Goal: Information Seeking & Learning: Learn about a topic

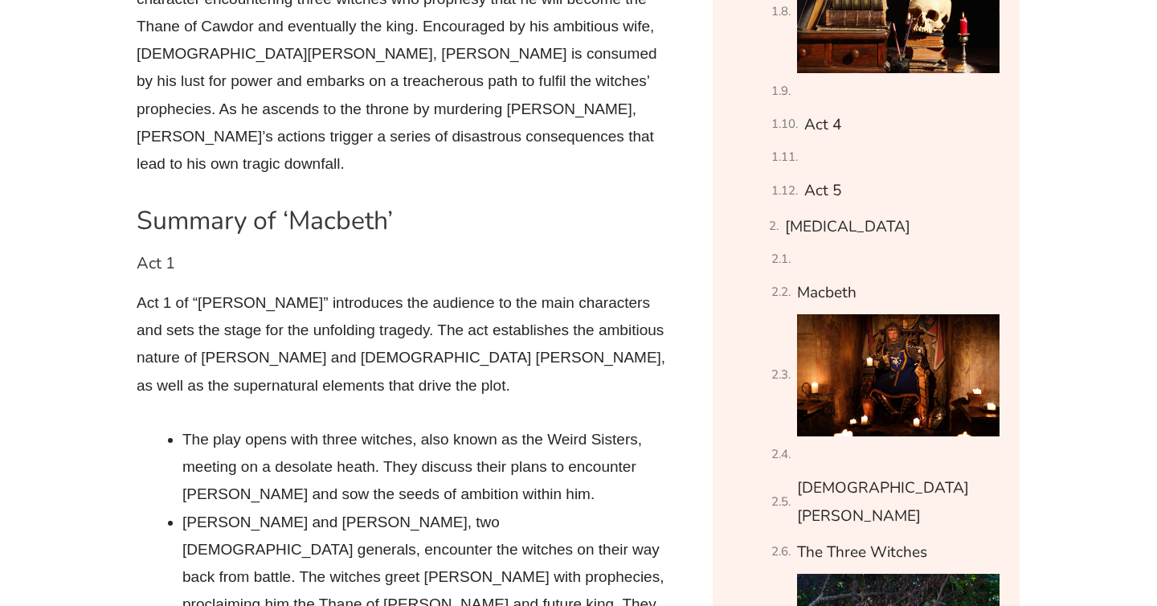
scroll to position [1836, 0]
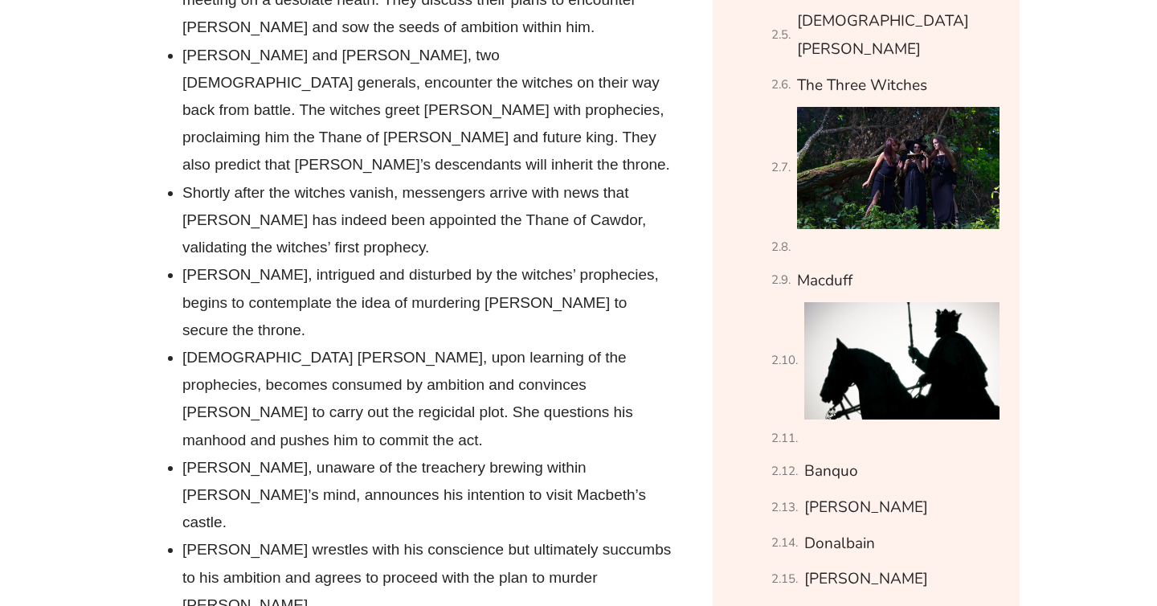
click at [499, 344] on li "[DEMOGRAPHIC_DATA] [PERSON_NAME], upon learning of the prophecies, becomes cons…" at bounding box center [428, 399] width 493 height 110
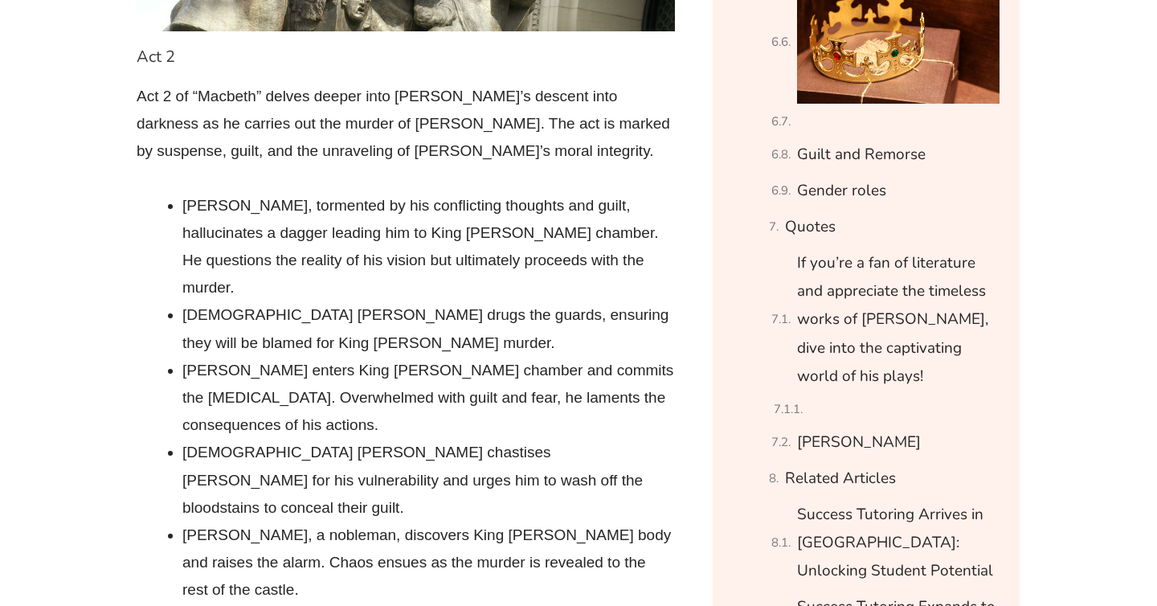
scroll to position [2958, 0]
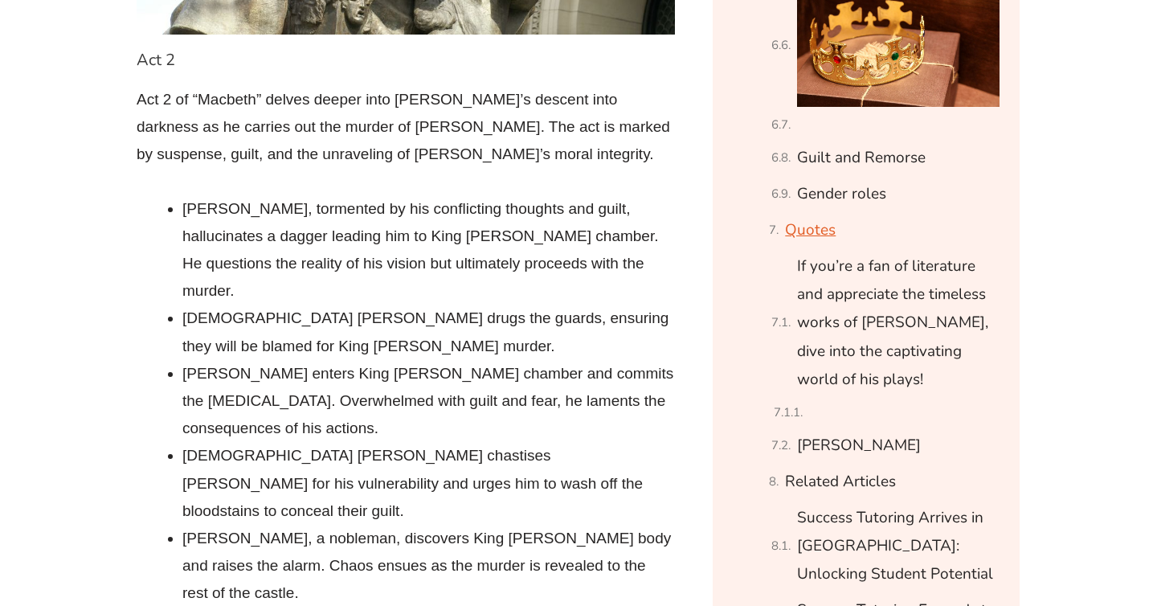
click at [815, 216] on link "Quotes" at bounding box center [810, 230] width 51 height 28
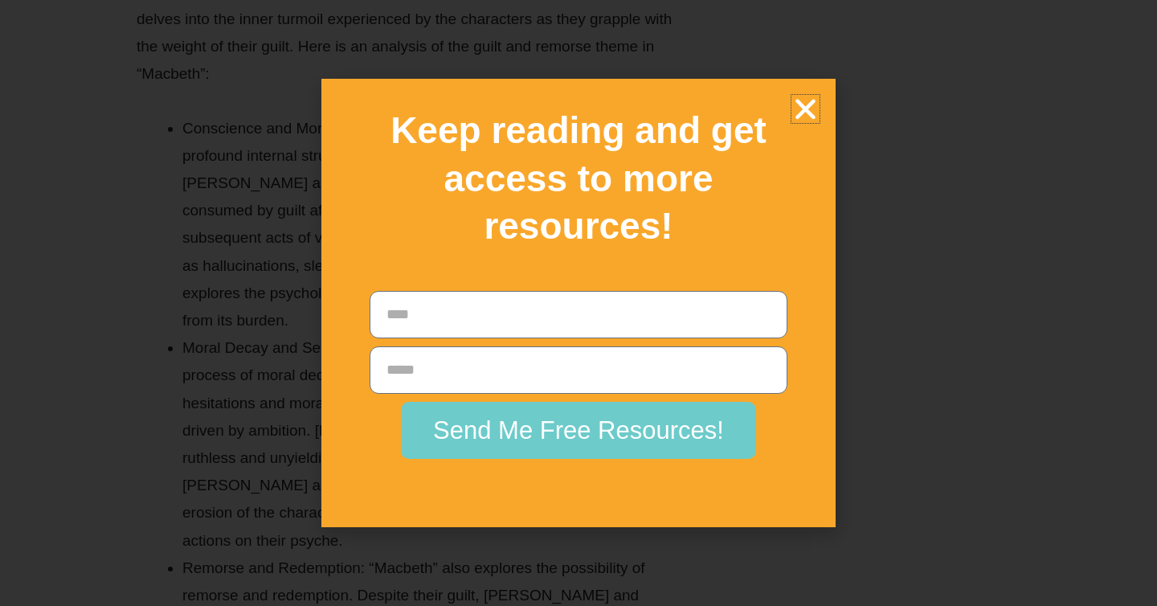
scroll to position [23018, 0]
click at [809, 96] on icon "Close" at bounding box center [806, 109] width 28 height 28
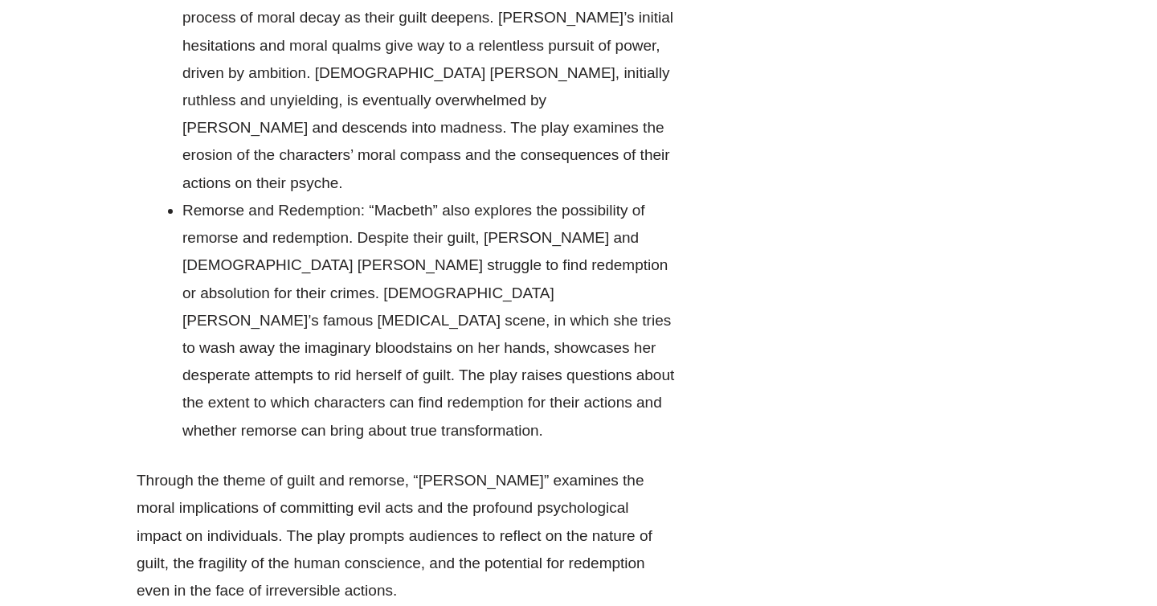
drag, startPoint x: 182, startPoint y: 277, endPoint x: 398, endPoint y: 302, distance: 217.7
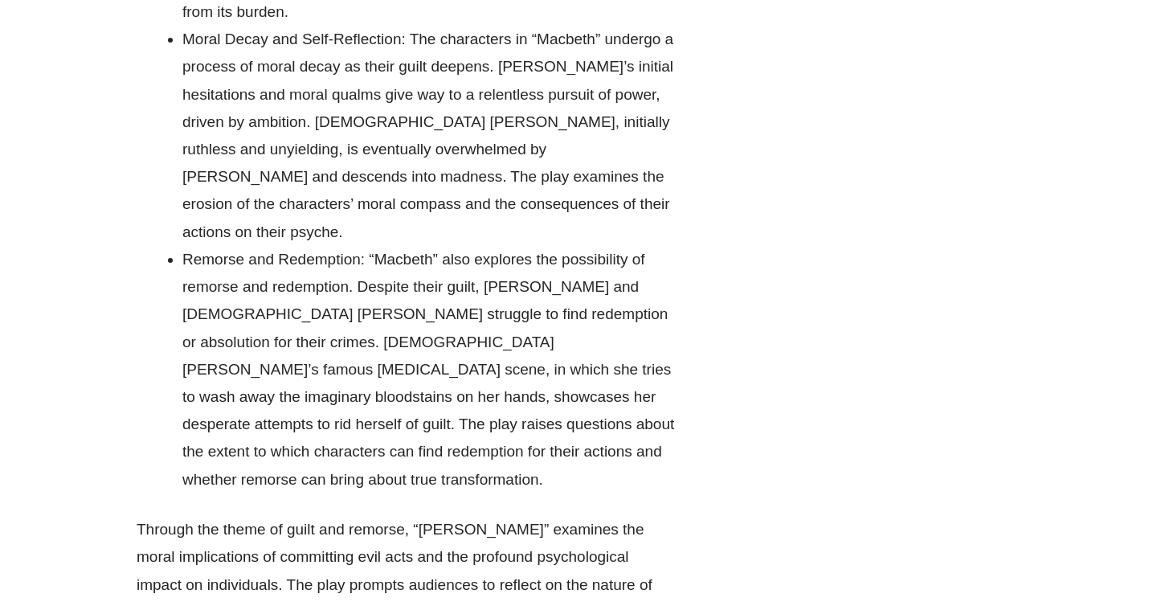
scroll to position [22969, 0]
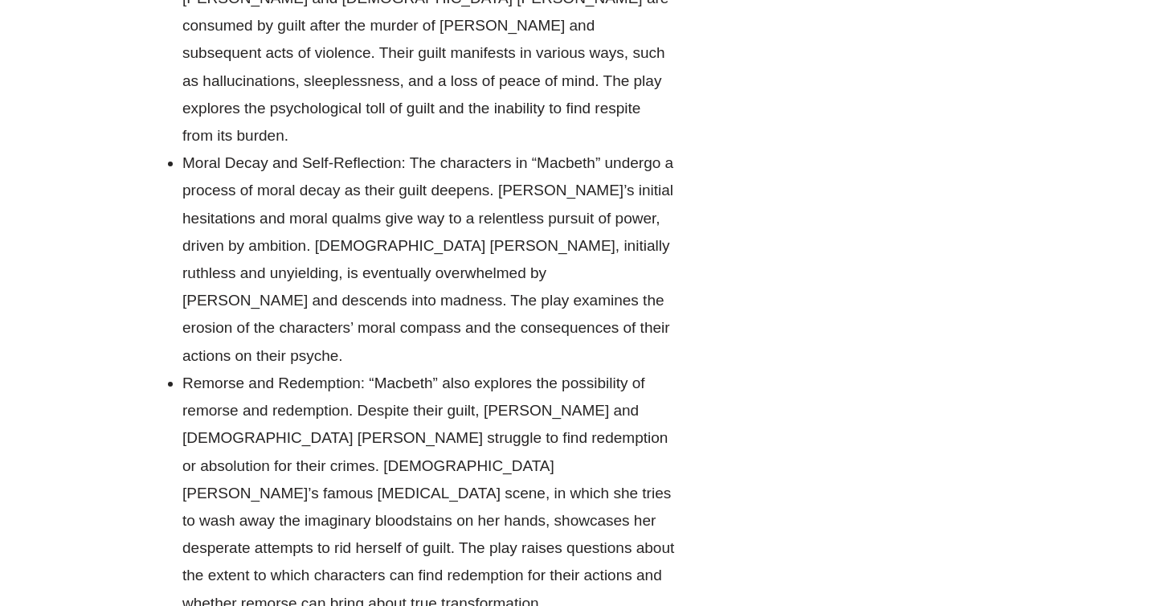
scroll to position [22848, 0]
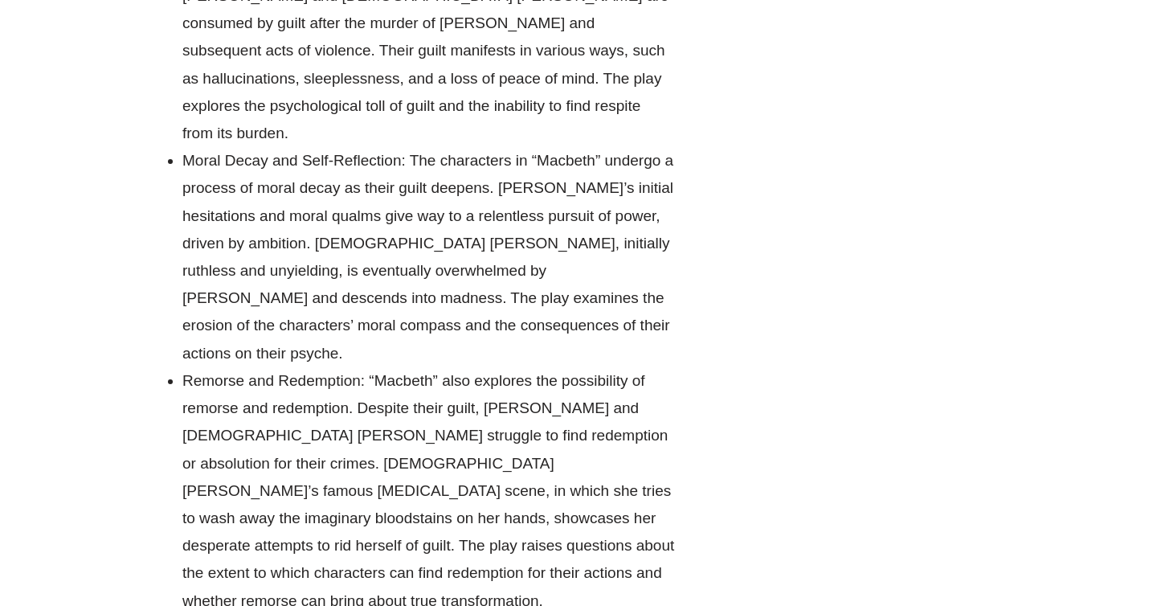
drag, startPoint x: 184, startPoint y: 445, endPoint x: 400, endPoint y: 481, distance: 219.2
copy li "“I have supped full with horrors; direness, familiar to my slaughterous thought…"
